Goal: Task Accomplishment & Management: Complete application form

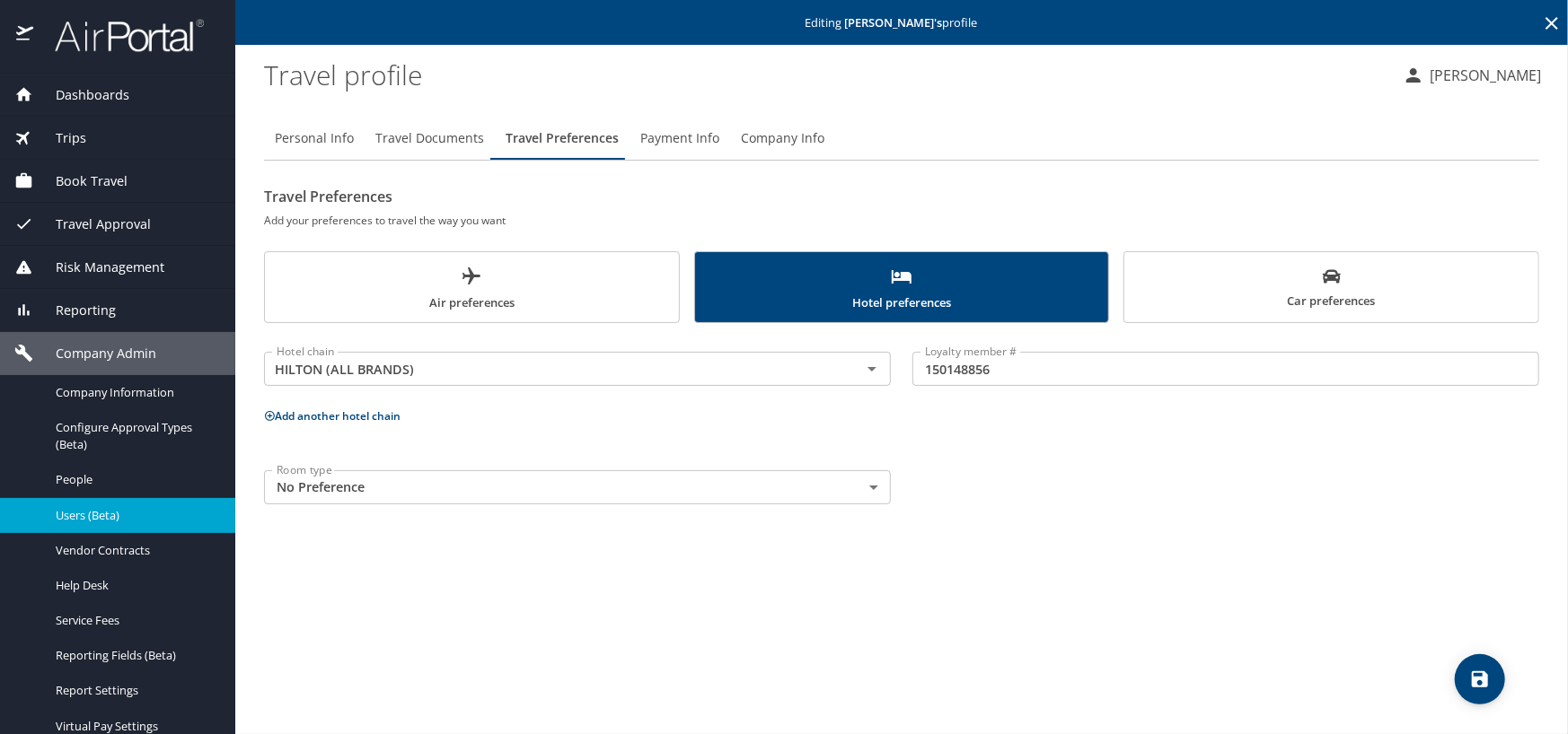
click at [102, 506] on div "Users (Beta)" at bounding box center [117, 516] width 207 height 21
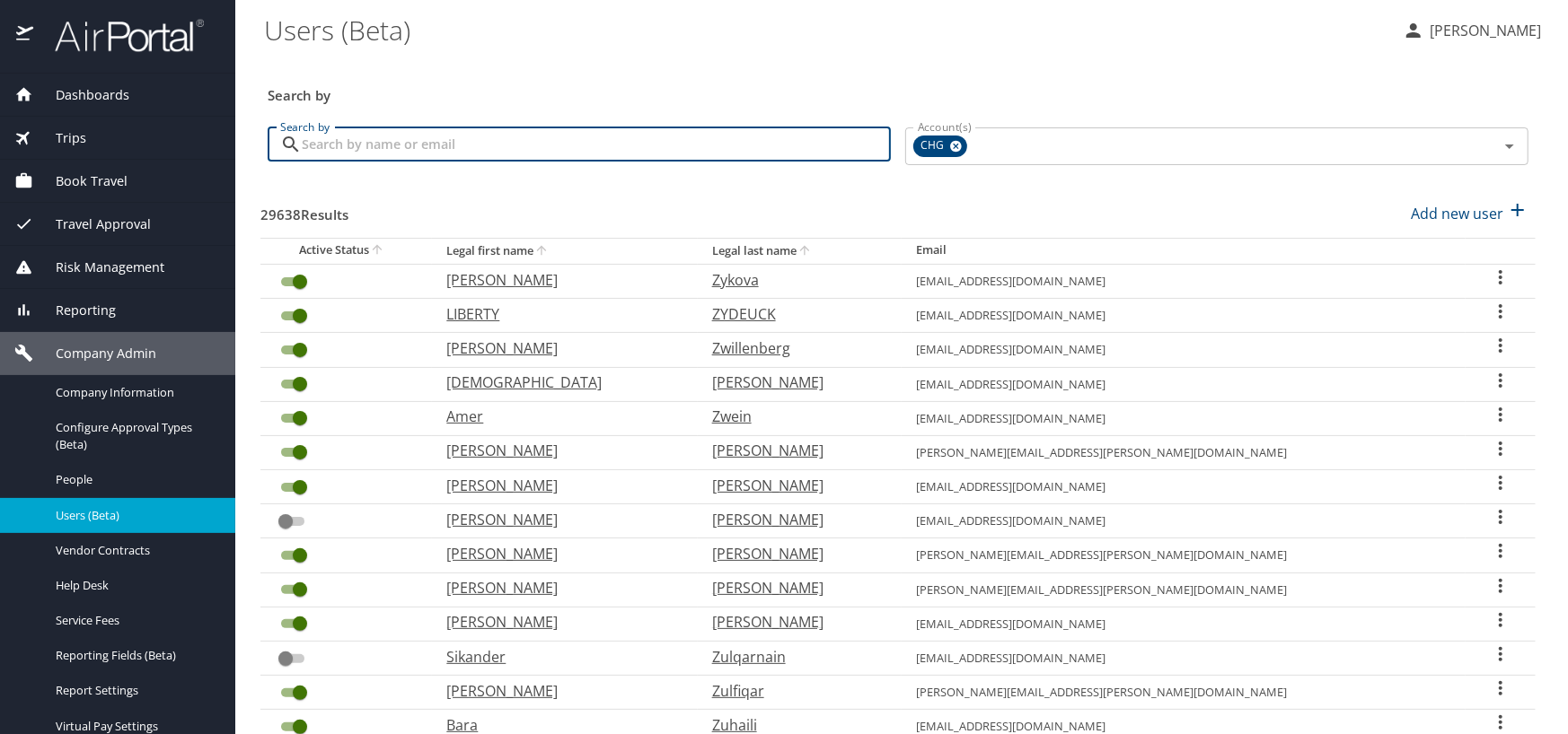
click at [603, 138] on input "Search by" at bounding box center [596, 145] width 589 height 35
paste input "[EMAIL_ADDRESS][DOMAIN_NAME]"
type input "[EMAIL_ADDRESS][DOMAIN_NAME]"
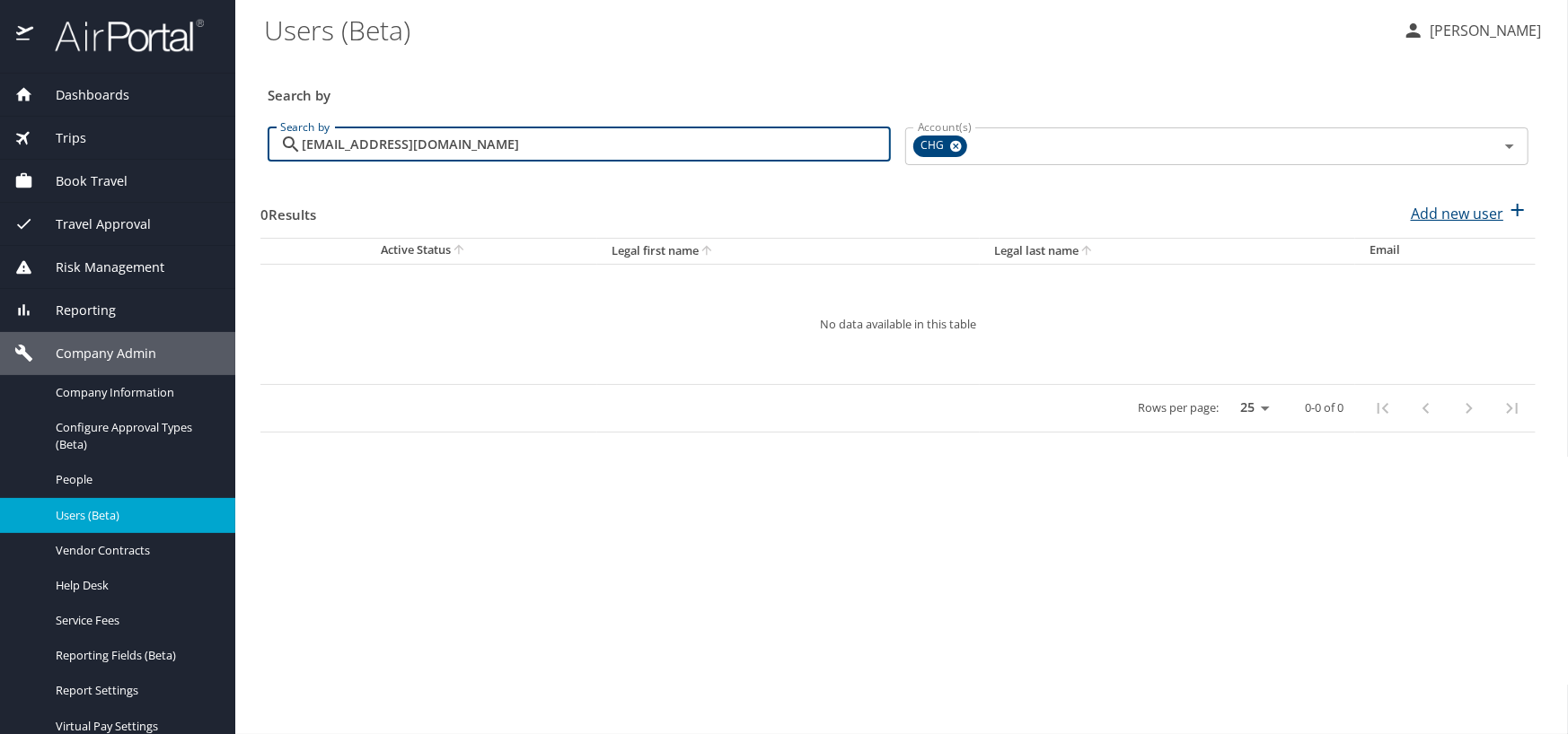
click at [1428, 216] on p "Add new user" at bounding box center [1458, 214] width 93 height 22
select select "US"
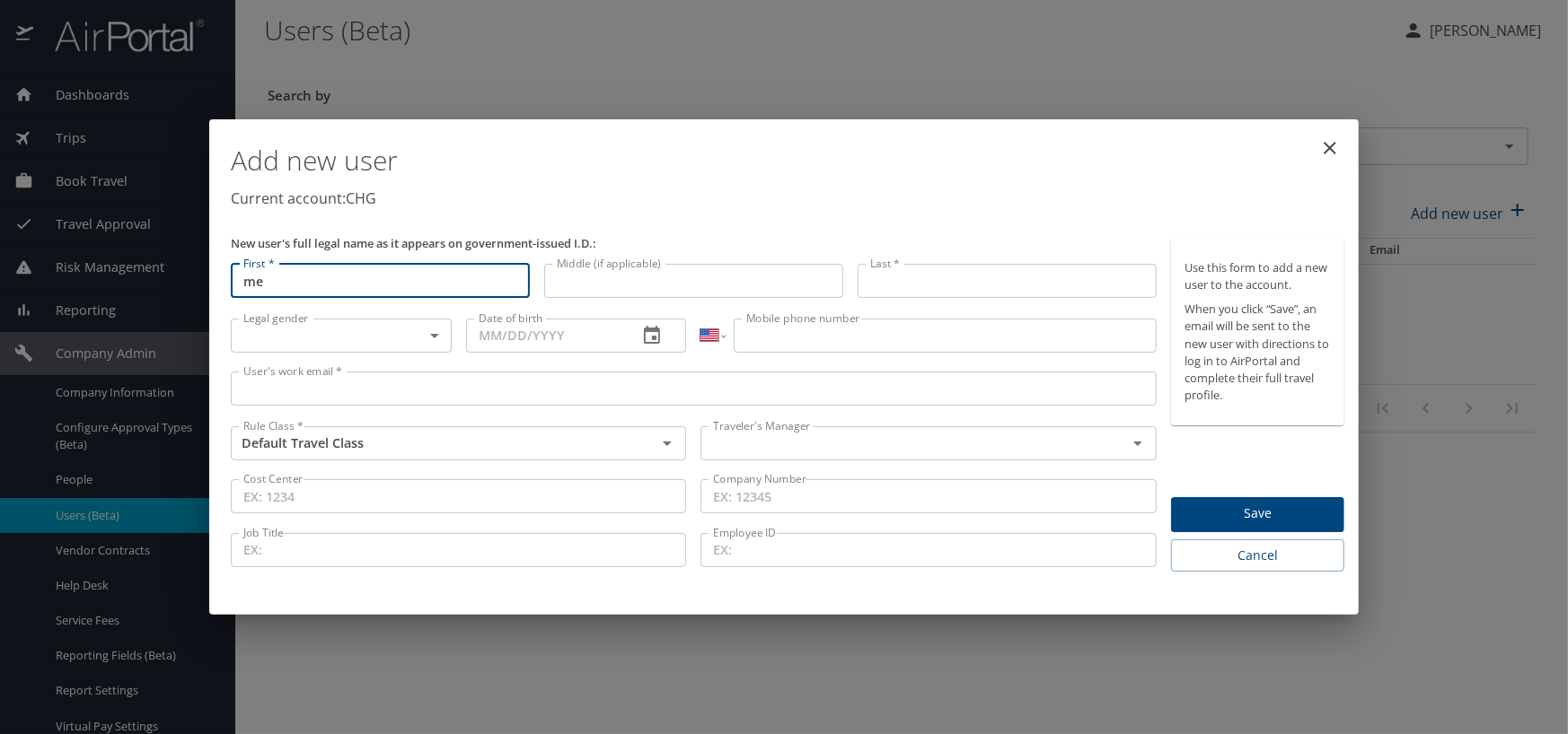
type input "m"
type input "MEHDI"
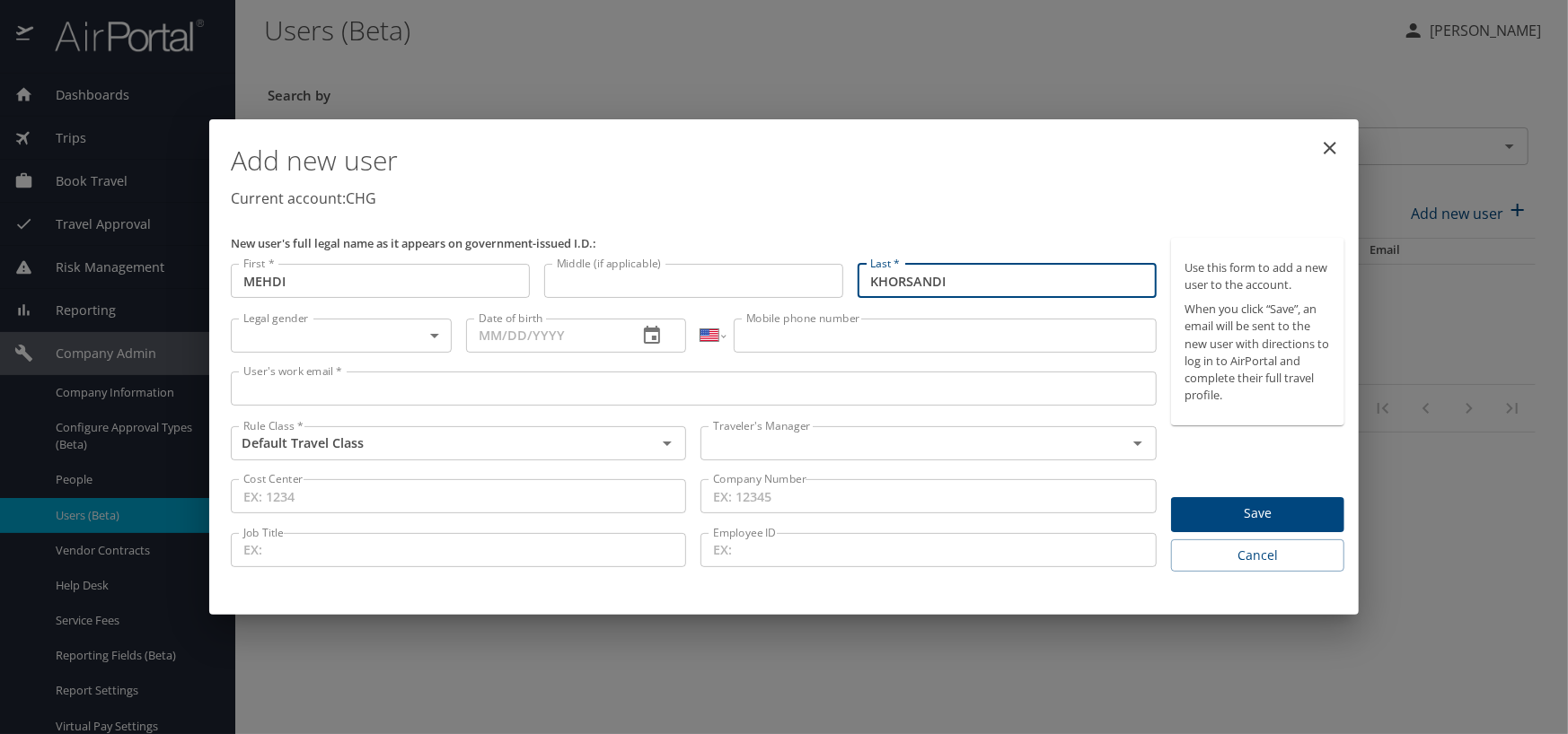
type input "KHORSANDI"
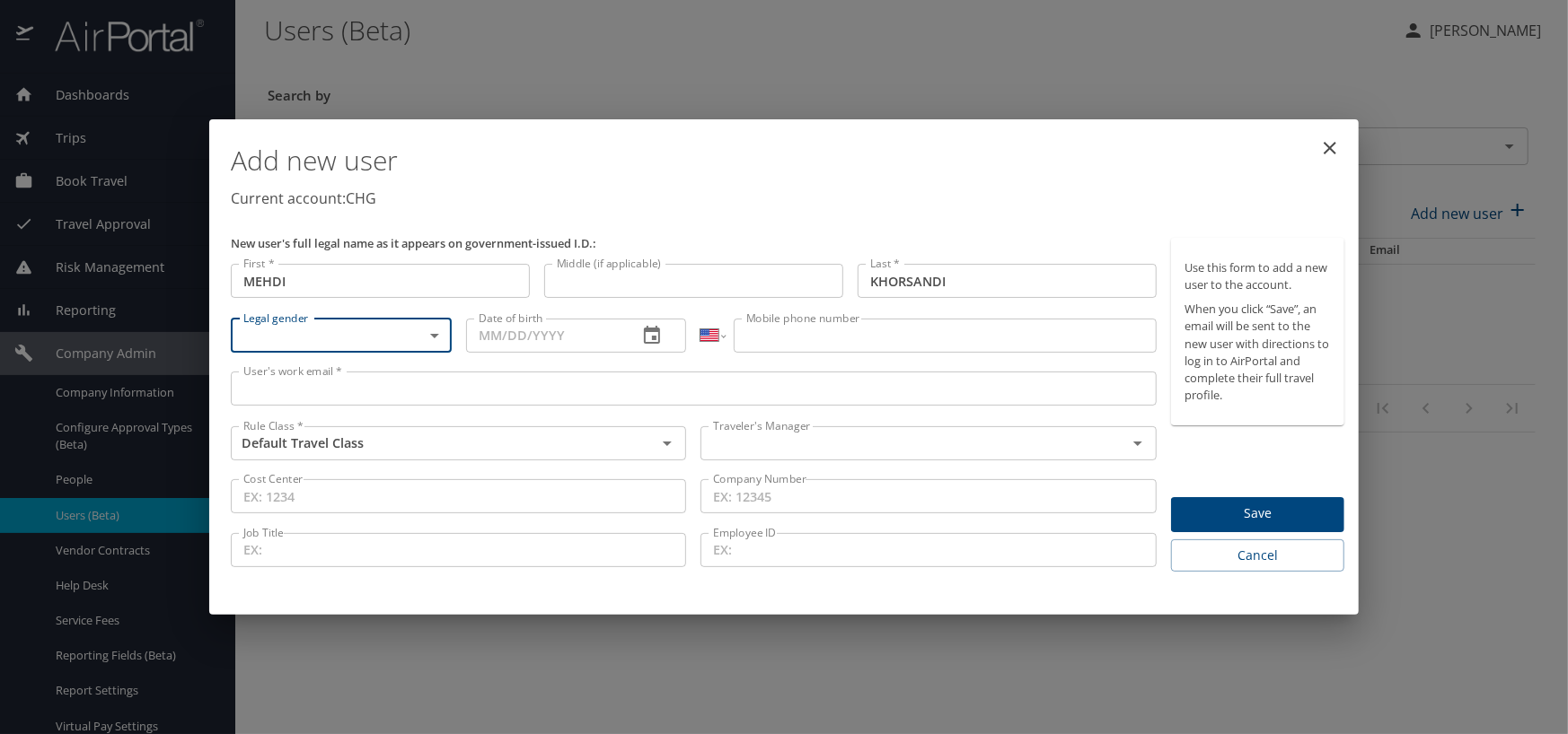
click at [334, 330] on body "Dashboards AirPortal 360™ Manager My Travel Dashboard Trips Airtinerary® Lookup…" at bounding box center [784, 367] width 1568 height 734
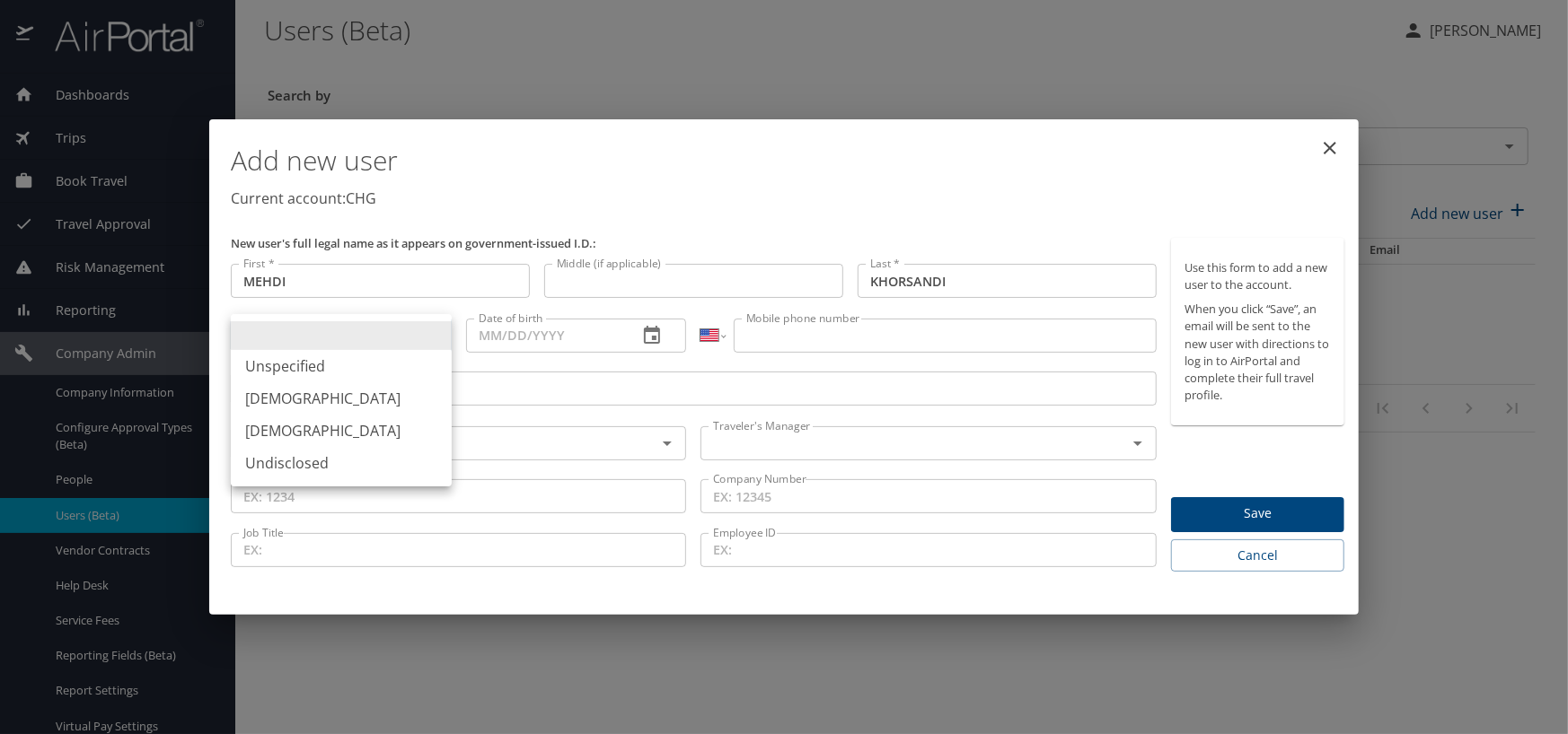
drag, startPoint x: 309, startPoint y: 400, endPoint x: 319, endPoint y: 395, distance: 11.2
click at [309, 399] on li "[DEMOGRAPHIC_DATA]" at bounding box center [341, 398] width 221 height 33
type input "[DEMOGRAPHIC_DATA]"
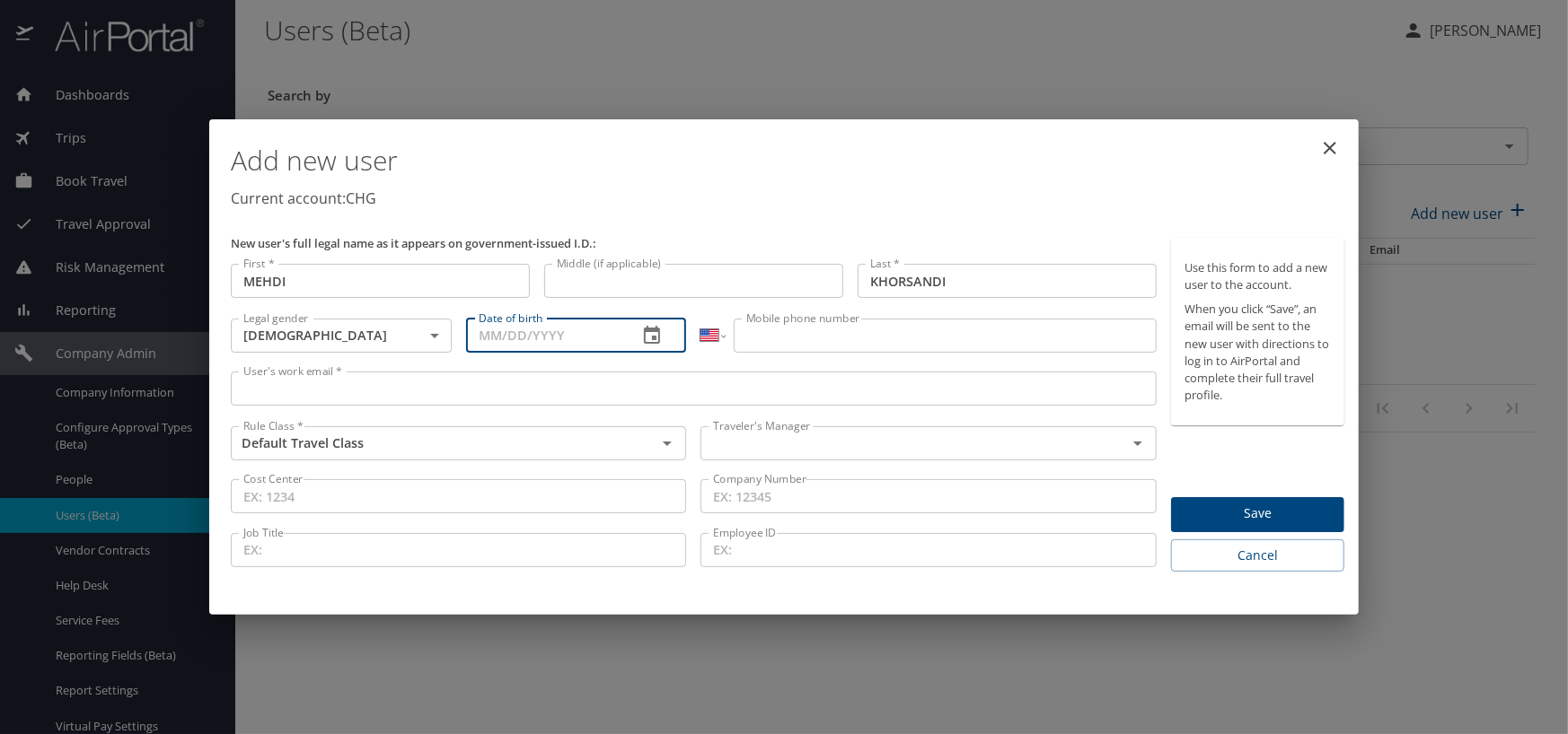
click at [531, 341] on input "Date of birth" at bounding box center [545, 336] width 158 height 35
type input "[DATE]"
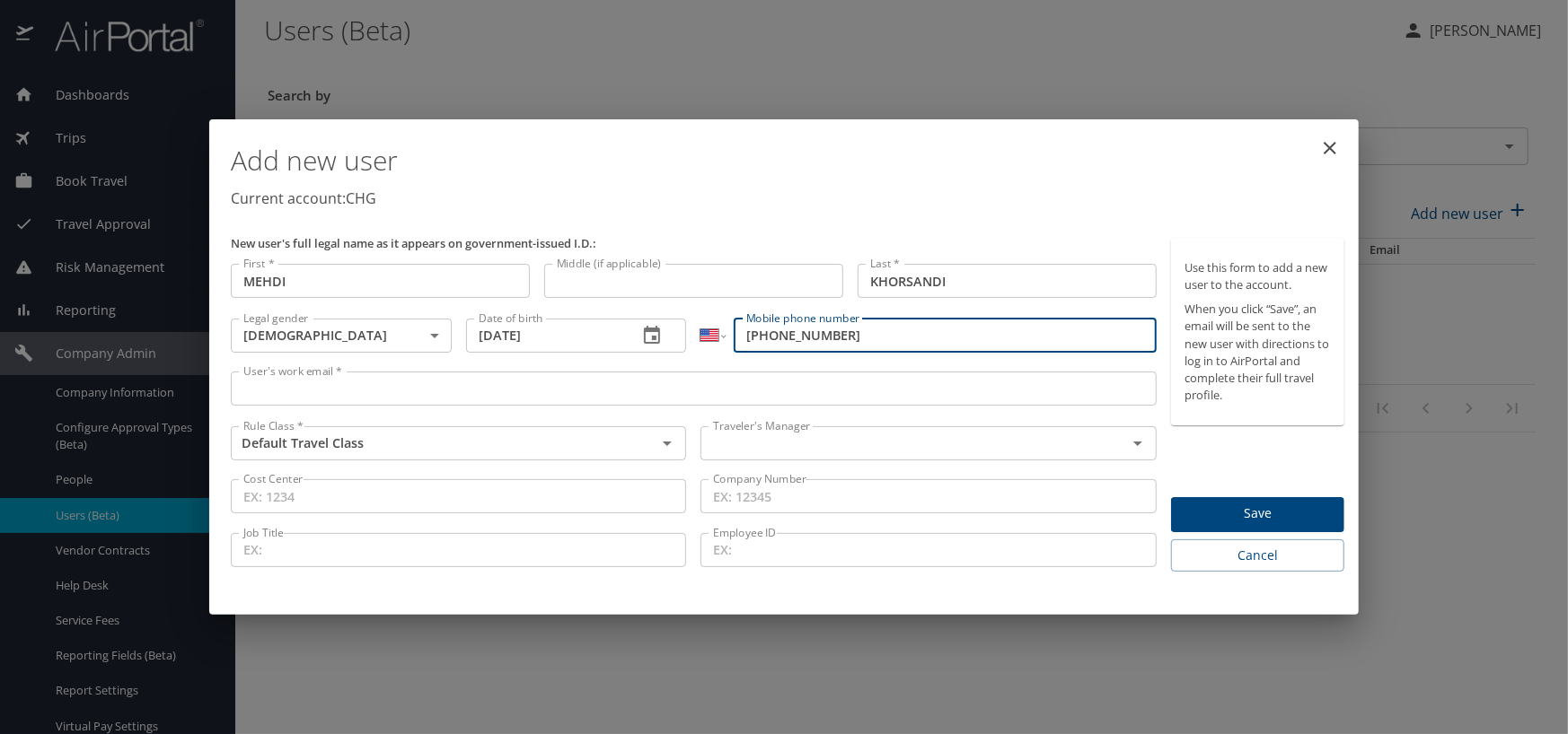
type input "[PHONE_NUMBER]"
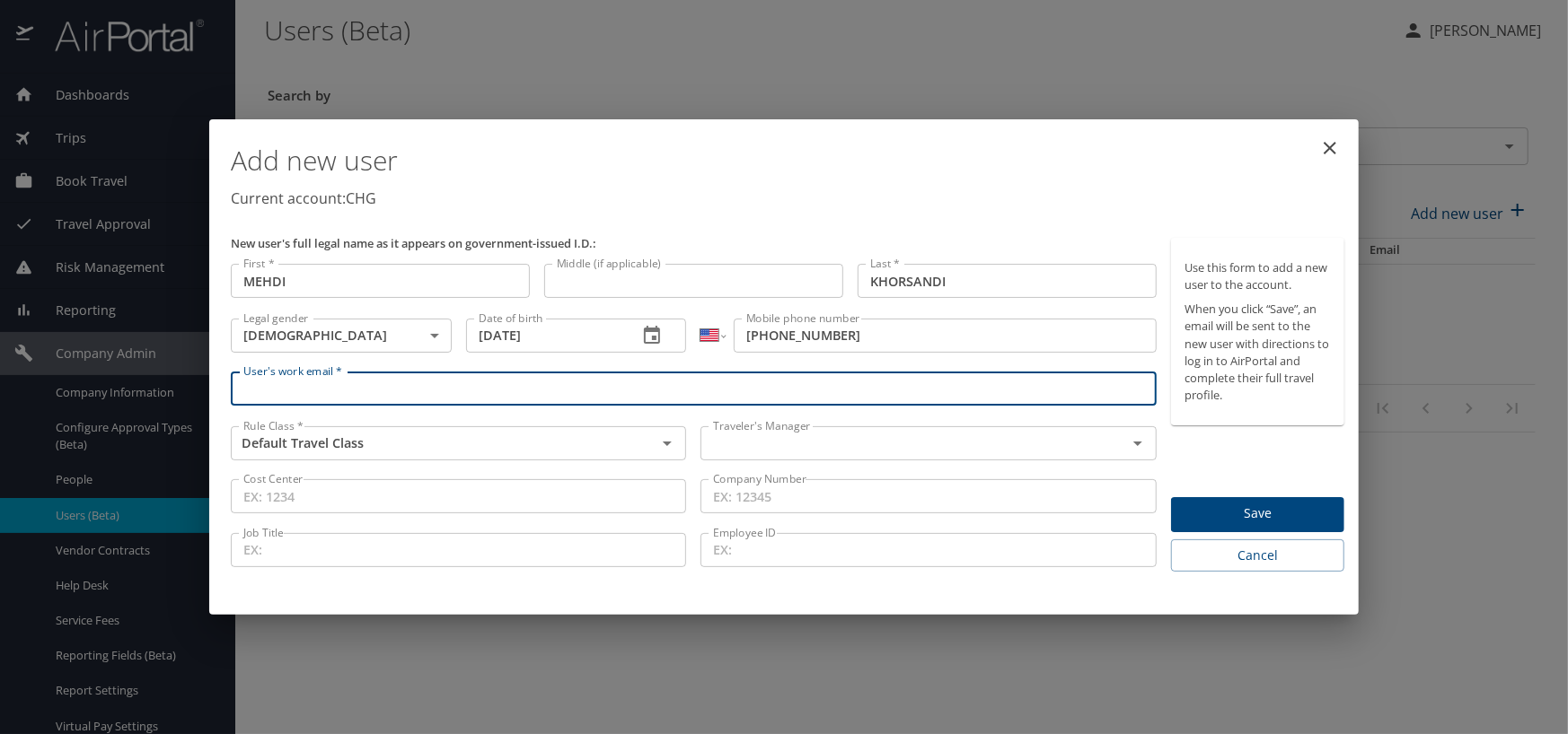
click at [245, 377] on input "User's work email *" at bounding box center [694, 389] width 926 height 35
paste input "[EMAIL_ADDRESS][DOMAIN_NAME]"
type input "[EMAIL_ADDRESS][DOMAIN_NAME]"
click at [1241, 518] on span "Save" at bounding box center [1258, 514] width 145 height 23
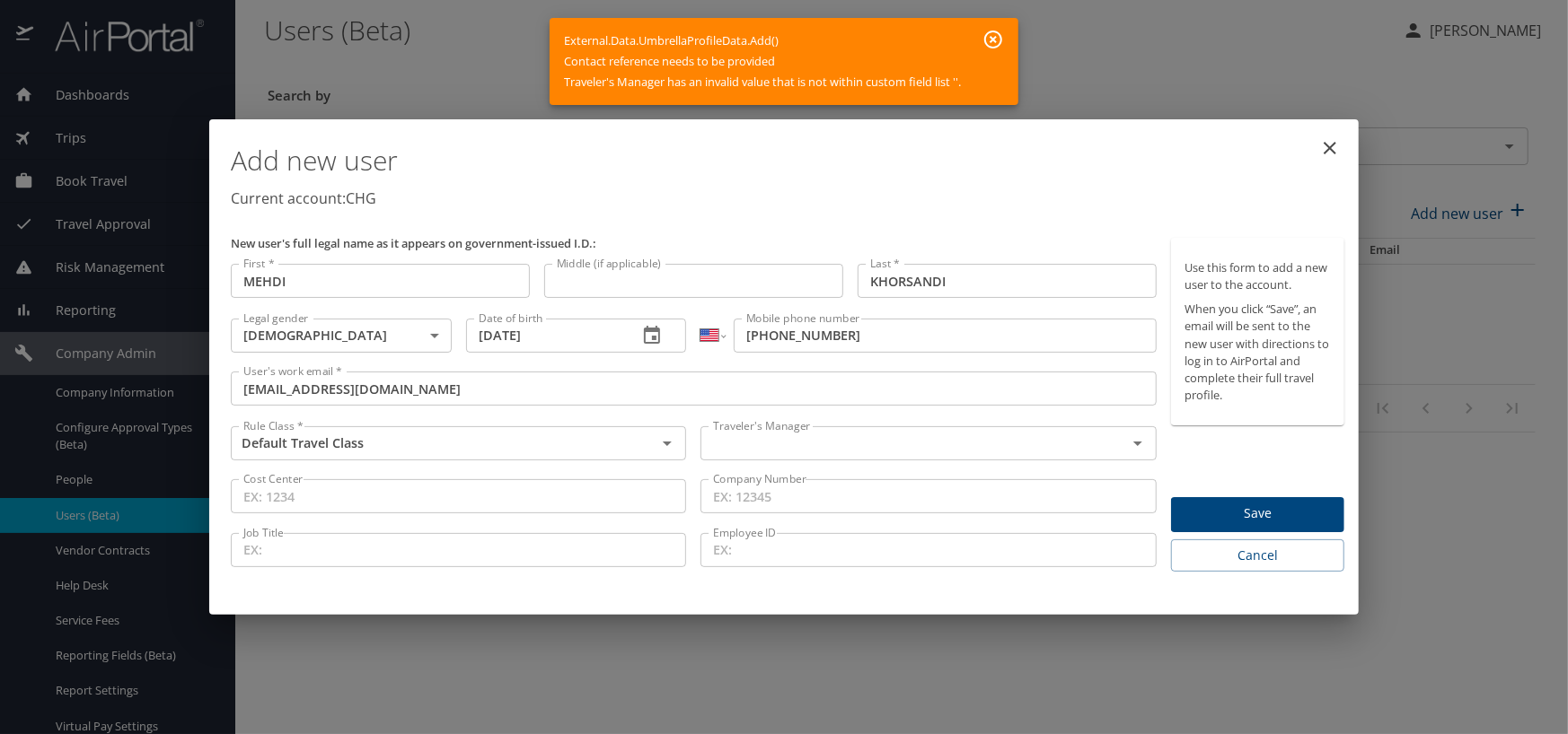
click at [749, 450] on input "text" at bounding box center [902, 444] width 391 height 24
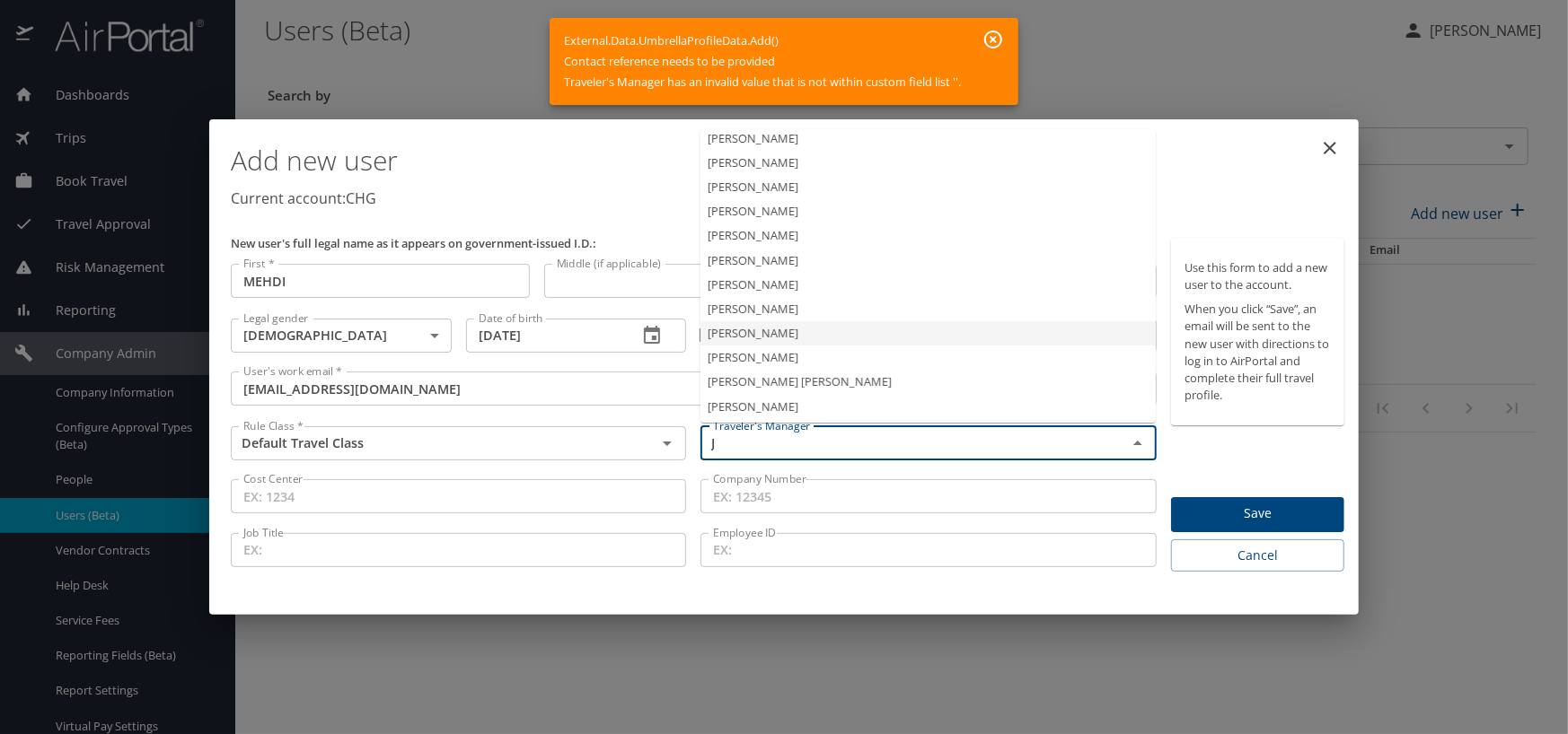
scroll to position [3, 0]
click at [775, 290] on li "[PERSON_NAME]" at bounding box center [928, 285] width 455 height 25
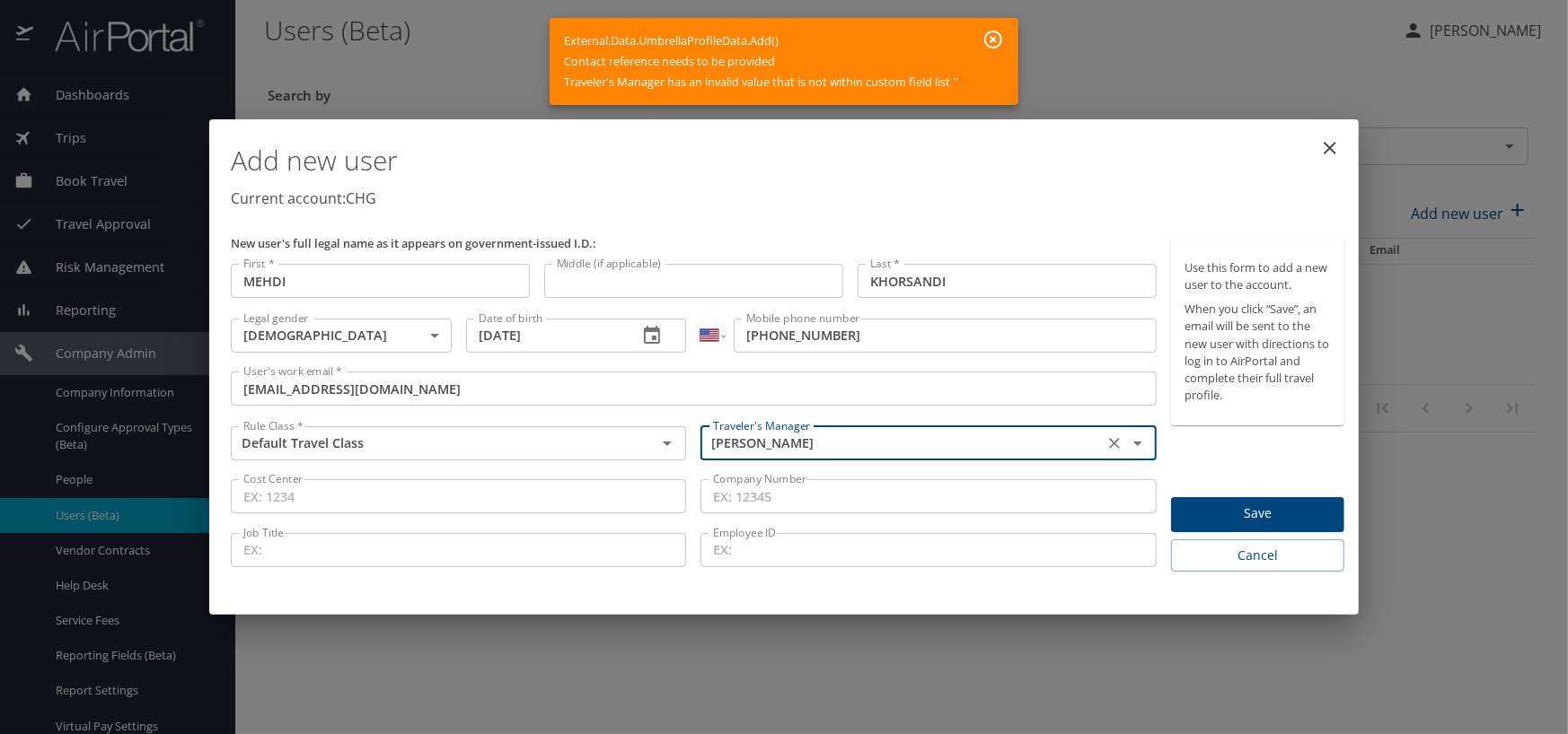
type input "[PERSON_NAME]"
click at [1247, 514] on span "Save" at bounding box center [1258, 514] width 145 height 23
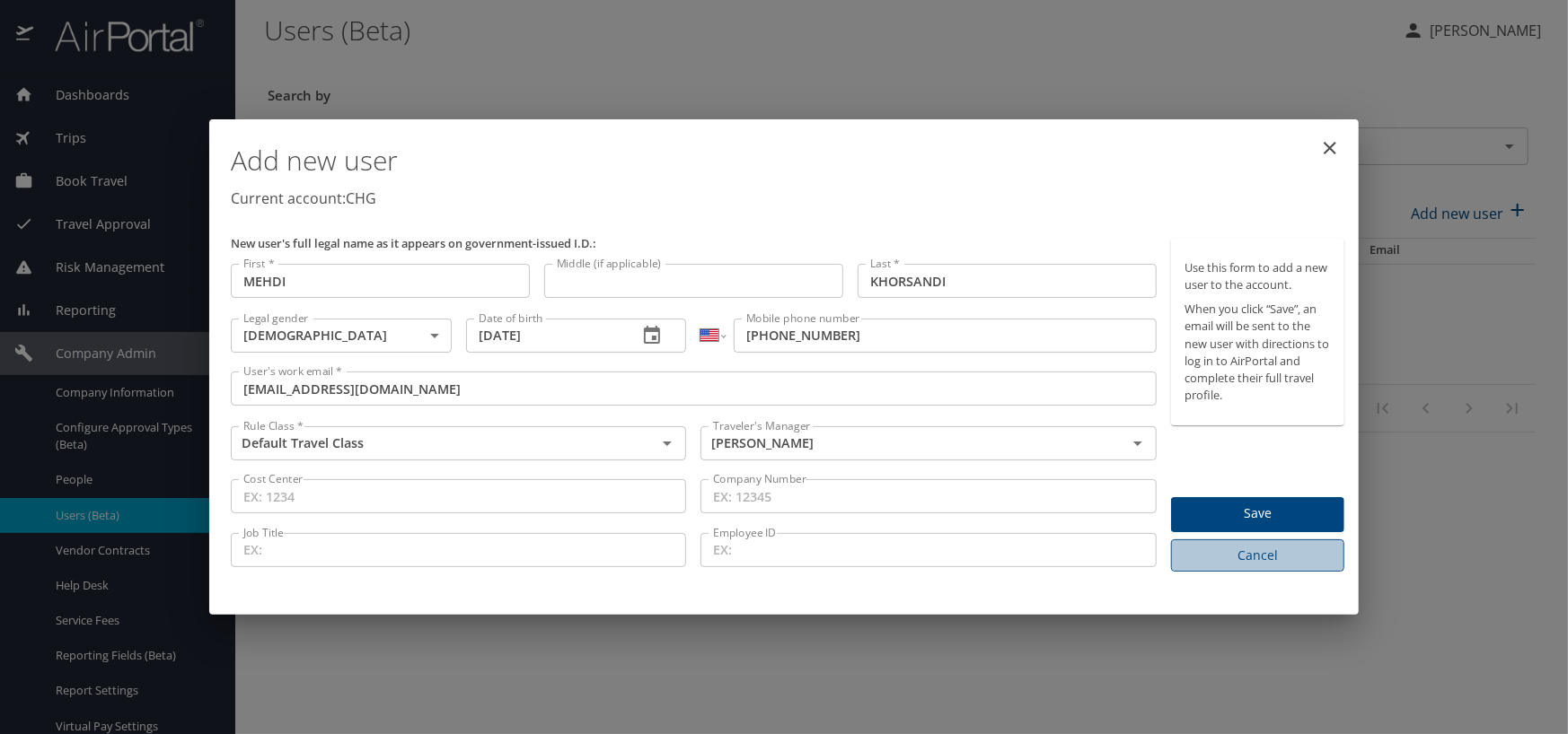
click at [1255, 553] on span "Cancel" at bounding box center [1258, 556] width 145 height 23
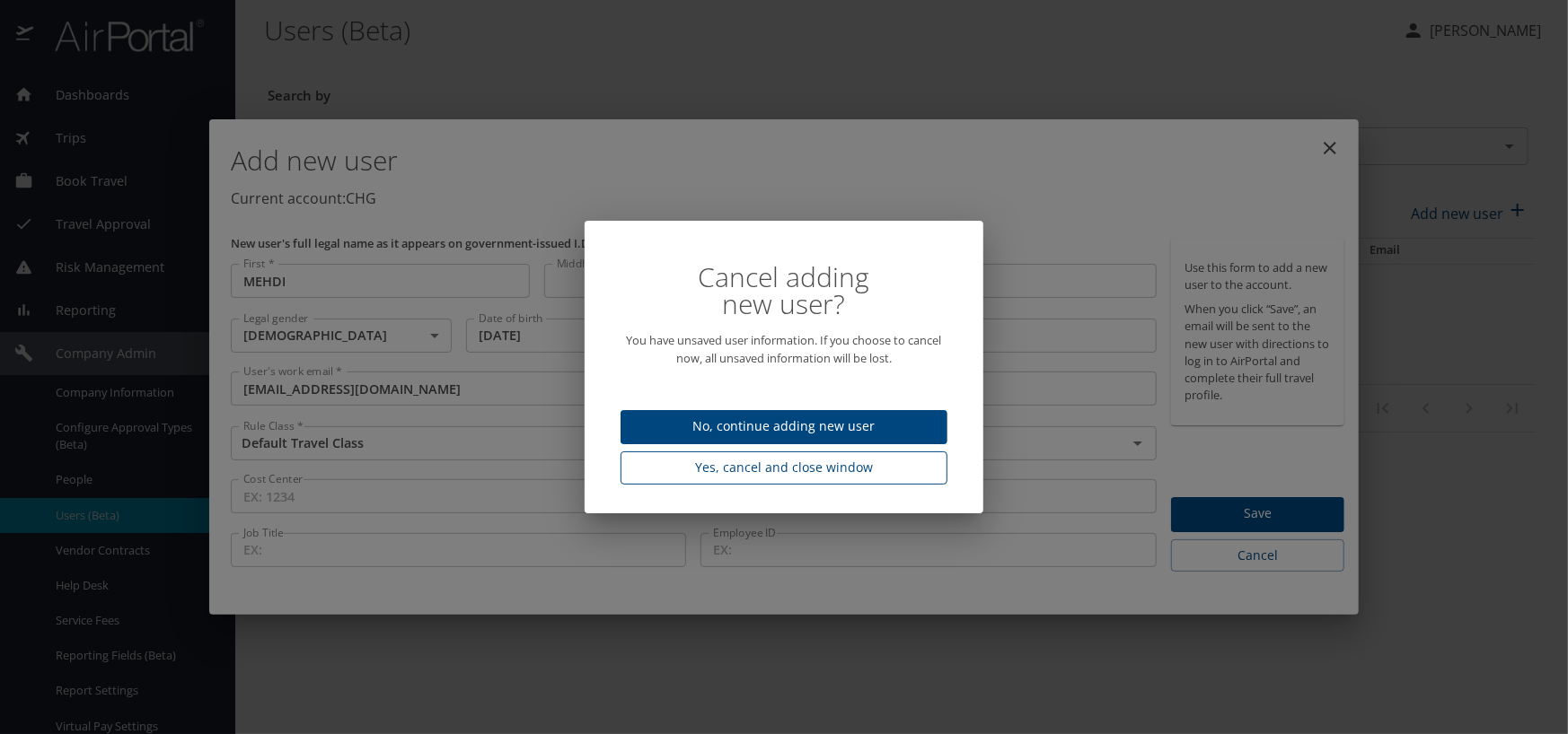
click at [761, 463] on span "Yes, cancel and close window" at bounding box center [784, 468] width 298 height 23
